Goal: Transaction & Acquisition: Register for event/course

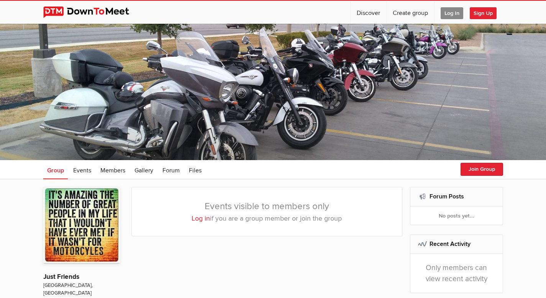
click at [456, 11] on span "Log In" at bounding box center [452, 13] width 23 height 12
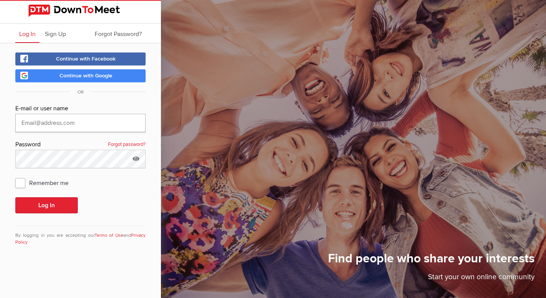
type input "[EMAIL_ADDRESS][DOMAIN_NAME]"
click at [19, 181] on span "Remember me" at bounding box center [45, 183] width 61 height 14
click at [15, 176] on input "Remember me" at bounding box center [15, 176] width 0 height 0
checkbox input "true"
click at [51, 205] on button "Log In" at bounding box center [46, 205] width 62 height 16
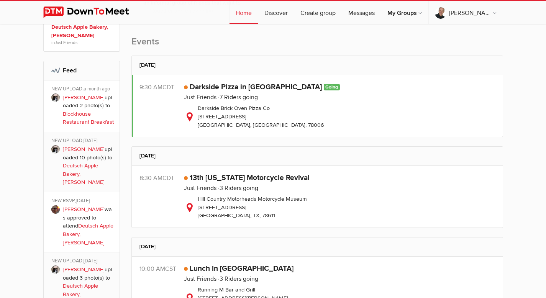
scroll to position [234, 0]
click at [257, 174] on link "13th Texas Motorcycle Revival" at bounding box center [250, 177] width 120 height 9
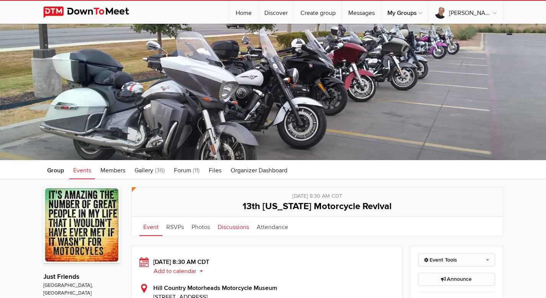
click at [235, 228] on link "Discussions" at bounding box center [233, 226] width 39 height 19
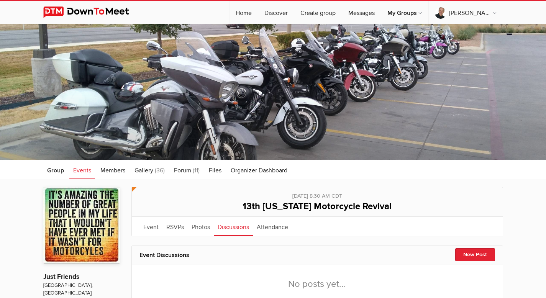
click at [83, 171] on span "Events" at bounding box center [82, 171] width 18 height 8
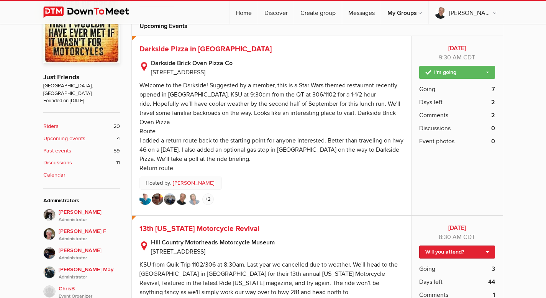
scroll to position [211, 0]
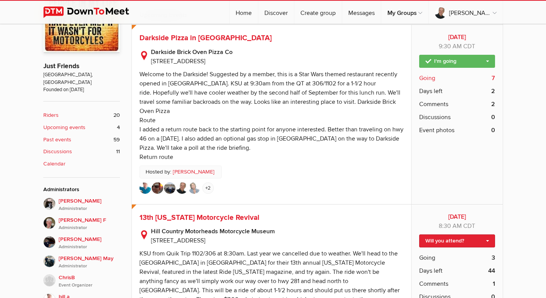
click at [433, 78] on span "Going" at bounding box center [427, 78] width 16 height 9
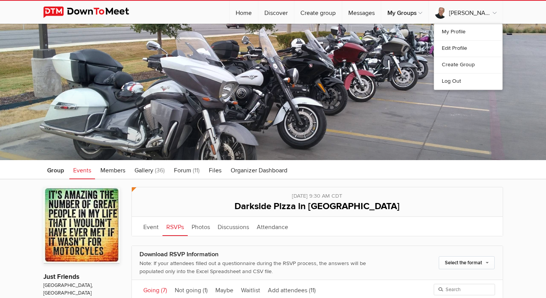
click at [461, 81] on link "Log Out" at bounding box center [468, 81] width 68 height 16
